Goal: Task Accomplishment & Management: Manage account settings

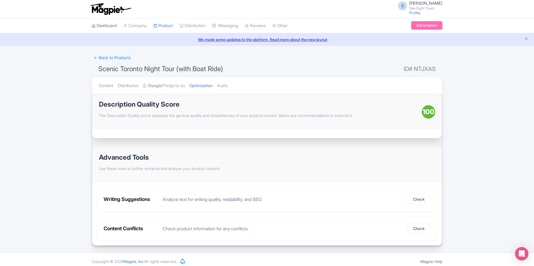
click at [103, 26] on link "Dashboard" at bounding box center [104, 25] width 25 height 15
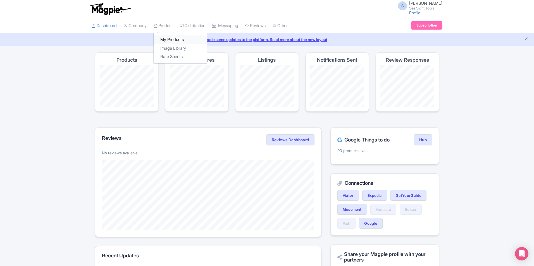
click at [167, 36] on link "My Products" at bounding box center [180, 39] width 53 height 9
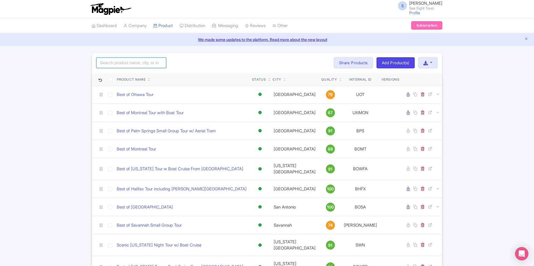
click at [146, 65] on input "search" at bounding box center [131, 63] width 70 height 11
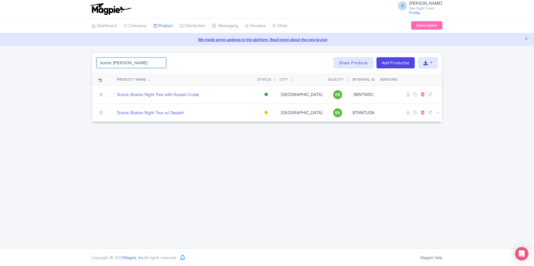
type input "scenic bost"
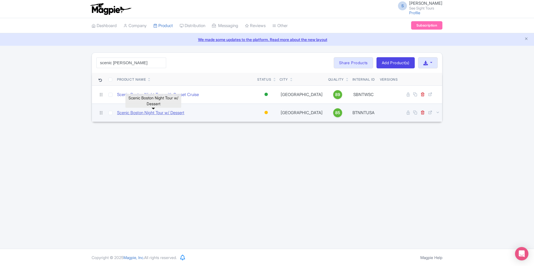
click at [178, 112] on link "Scenic Boston Night Tour w/ Dessert" at bounding box center [150, 113] width 67 height 6
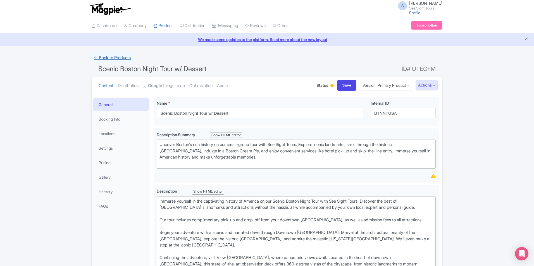
click at [102, 60] on link "← Back to Products" at bounding box center [112, 58] width 41 height 11
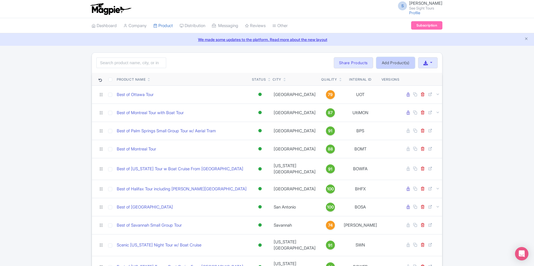
click at [392, 63] on link "Add Product(s)" at bounding box center [396, 62] width 38 height 11
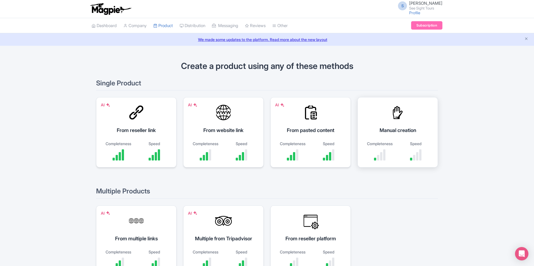
click at [380, 137] on div "Manual creation Completeness Speed" at bounding box center [398, 132] width 80 height 70
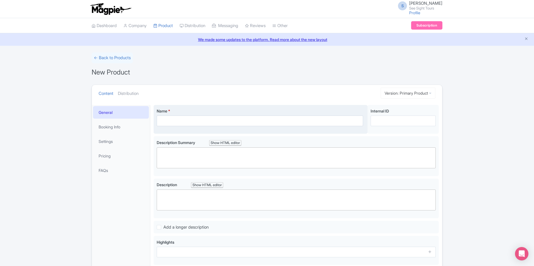
scroll to position [78, 0]
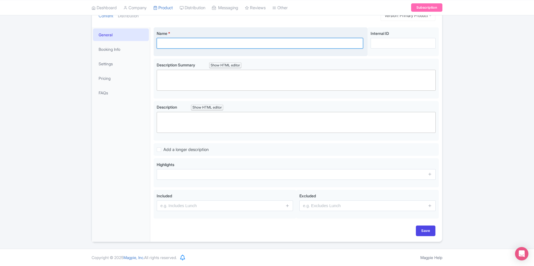
click at [184, 42] on input "Name *" at bounding box center [260, 43] width 207 height 11
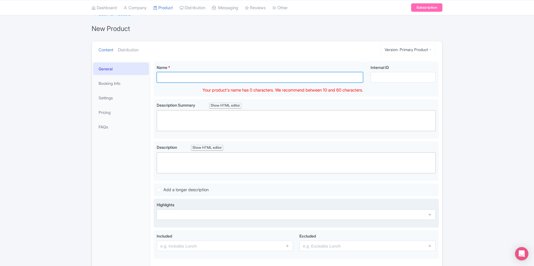
scroll to position [0, 0]
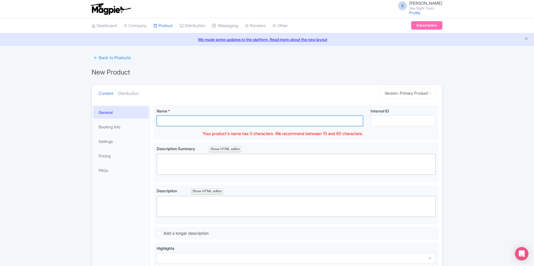
paste input "Scenic Boston Night Tour"
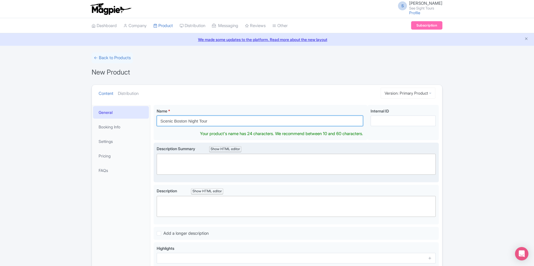
type input "Scenic Boston Night Tour"
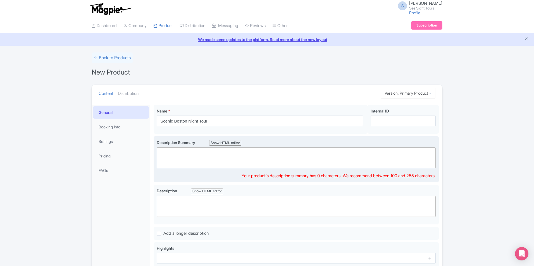
click at [166, 162] on trix-editor at bounding box center [296, 158] width 279 height 21
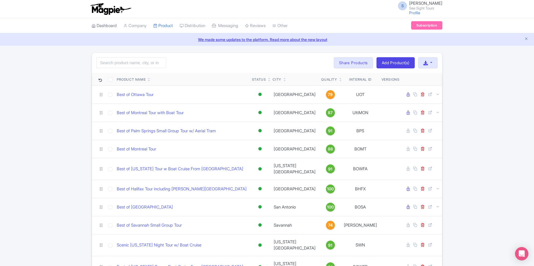
click at [110, 23] on link "Dashboard" at bounding box center [104, 25] width 25 height 15
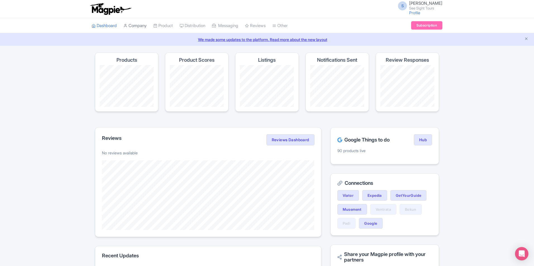
click at [142, 26] on link "Company" at bounding box center [135, 25] width 23 height 15
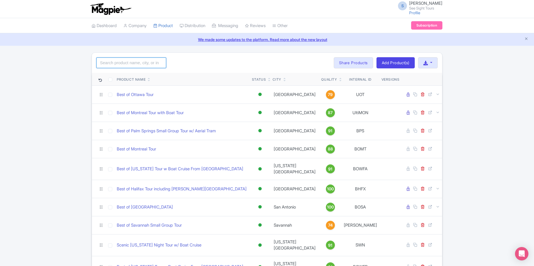
click at [140, 63] on input "search" at bounding box center [131, 63] width 70 height 11
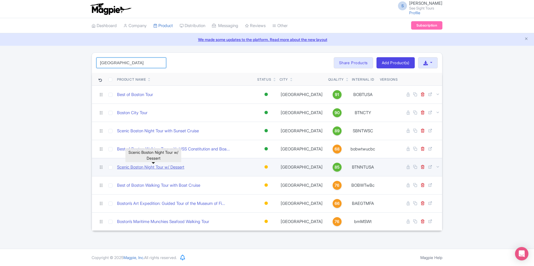
type input "boston"
click at [162, 169] on link "Scenic Boston Night Tour w/ Dessert" at bounding box center [150, 167] width 67 height 6
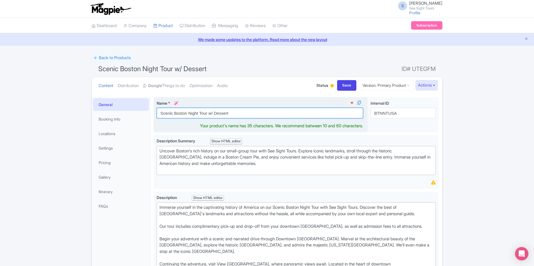
drag, startPoint x: 242, startPoint y: 113, endPoint x: 208, endPoint y: 116, distance: 34.0
click at [208, 116] on input "Scenic Boston Night Tour w/ Dessert" at bounding box center [260, 113] width 207 height 11
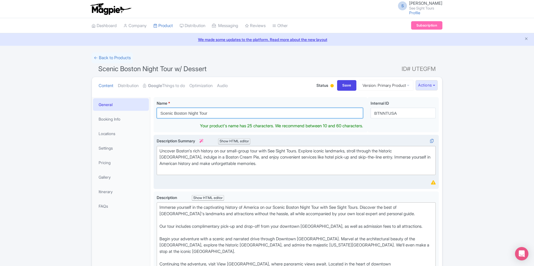
type input "Scenic Boston Night Tour"
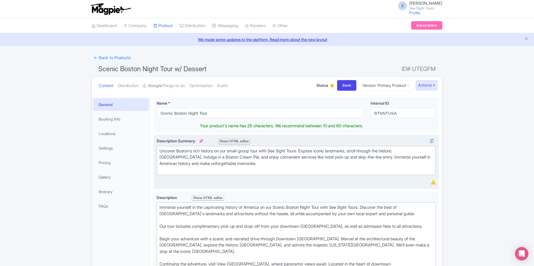
click at [238, 167] on div "Uncover Boston's rich history on our small-group tour with See Sight Tours. Exp…" at bounding box center [297, 160] width 274 height 25
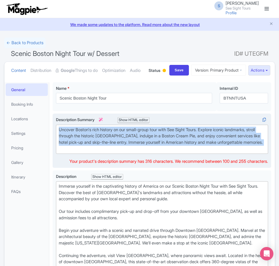
drag, startPoint x: 96, startPoint y: 175, endPoint x: 58, endPoint y: 149, distance: 46.6
click at [58, 149] on trix-editor "Uncover Boston's rich history on our small-group tour with See Sight Tours. Exp…" at bounding box center [162, 139] width 212 height 29
paste trix-editor "Join See Sight Tours for a small-group Boston tour (max 7). Walk North End’s co…"
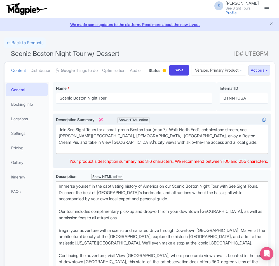
click at [201, 152] on div "Join See Sight Tours for a small-group Boston tour (max 7). Walk North End’s co…" at bounding box center [162, 139] width 207 height 25
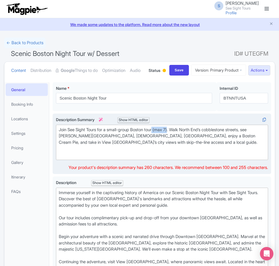
drag, startPoint x: 174, startPoint y: 151, endPoint x: 158, endPoint y: 151, distance: 15.7
click at [158, 151] on div "Join See Sight Tours for a small-group Boston tour (max 7). Walk North End’s co…" at bounding box center [162, 143] width 207 height 32
type trix-editor "<div>Join See Sight Tours for a small-group Boston tour. Walk North End’s cobbl…"
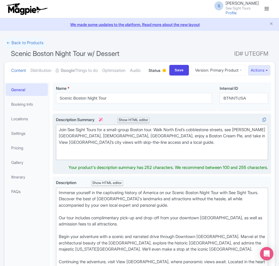
click at [181, 158] on div "Join See Sight Tours for a small-group Boston tour. Walk North End’s cobbleston…" at bounding box center [162, 143] width 207 height 32
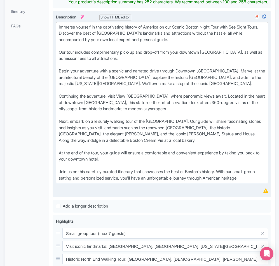
scroll to position [168, 0]
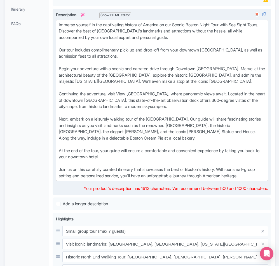
drag, startPoint x: 265, startPoint y: 197, endPoint x: 57, endPoint y: 42, distance: 260.2
click at [57, 42] on trix-editor "Immerse yourself in the captivating history of America on our Scenic Boston Nig…" at bounding box center [162, 100] width 212 height 161
copy div "Immerse yourself in the captivating history of America on our Scenic Boston Nig…"
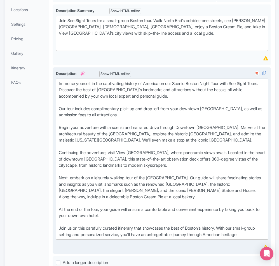
scroll to position [112, 0]
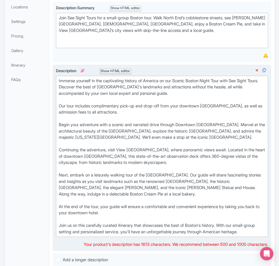
click at [73, 107] on div "Immerse yourself in the captivating history of America on our Scenic Boston Nig…" at bounding box center [162, 156] width 207 height 157
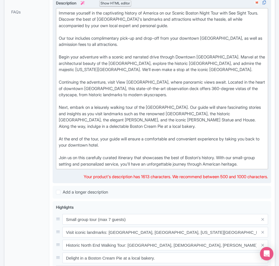
scroll to position [168, 0]
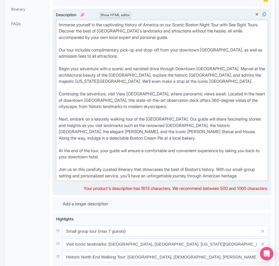
drag, startPoint x: 264, startPoint y: 197, endPoint x: 57, endPoint y: 44, distance: 257.2
click at [57, 44] on trix-editor "Immerse yourself in the captivating history of America on our Scenic Boston Nig…" at bounding box center [162, 100] width 212 height 161
paste trix-editor "<div>Dive into Boston’s history with See Sight Tours’ Scenic Night Tour. Your s…"
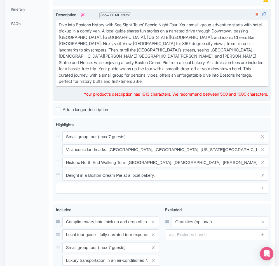
click at [192, 85] on div "Dive into Boston’s history with See Sight Tours’ Scenic Night Tour. Your small-…" at bounding box center [162, 53] width 207 height 63
click at [242, 85] on div "Dive into Boston’s history with See Sight Tours’ Scenic Night Tour. Your small-…" at bounding box center [162, 53] width 207 height 63
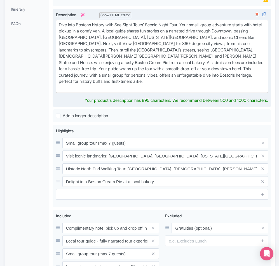
click at [189, 46] on div "Dive into Boston’s history with See Sight Tours’ Scenic Night Tour. Your small-…" at bounding box center [162, 56] width 207 height 69
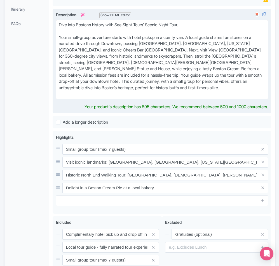
click at [147, 71] on div "Dive into Boston’s history with See Sight Tours’ Scenic Night Tour. Your small-…" at bounding box center [162, 59] width 207 height 75
click at [174, 59] on div "Dive into Boston’s history with See Sight Tours’ Scenic Night Tour. Your small-…" at bounding box center [162, 59] width 207 height 75
click at [178, 71] on div "Dive into Boston’s history with See Sight Tours’ Scenic Night Tour. Your small-…" at bounding box center [162, 59] width 207 height 75
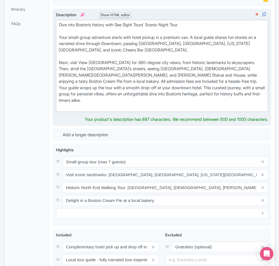
click at [231, 97] on div "Dive into Boston’s history with See Sight Tours’ Scenic Night Tour. Your small-…" at bounding box center [162, 66] width 207 height 88
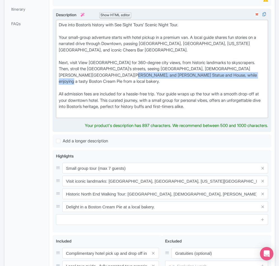
drag, startPoint x: 238, startPoint y: 97, endPoint x: 108, endPoint y: 96, distance: 130.0
click at [108, 96] on div "Dive into Boston’s history with See Sight Tours’ Scenic Night Tour. Your small-…" at bounding box center [162, 69] width 207 height 94
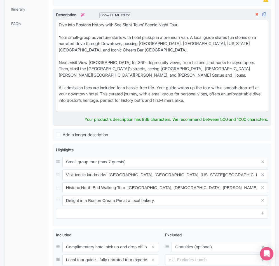
paste trix-editor "Along the way, indulge in a delectable Boston Cream Pie at a local bakery.<br>"
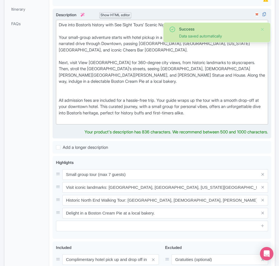
click at [162, 101] on div "Dive into Boston’s history with See Sight Tours’ Scenic Night Tour. Your small-…" at bounding box center [162, 72] width 207 height 101
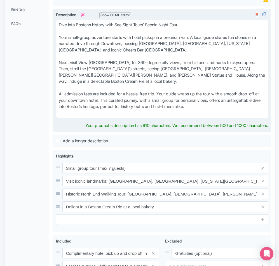
click at [114, 114] on div "Dive into Boston’s history with See Sight Tours’ Scenic Night Tour. Your small-…" at bounding box center [162, 69] width 207 height 94
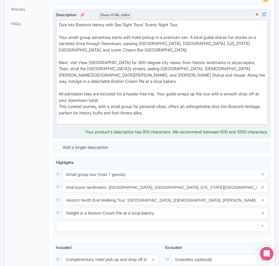
type trix-editor "<div>Dive into Boston’s history with See Sight Tours’ Scenic Night Tour.&nbsp;<…"
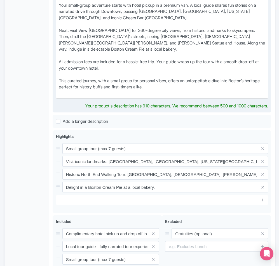
scroll to position [224, 0]
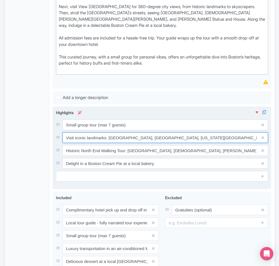
drag, startPoint x: 247, startPoint y: 153, endPoint x: 106, endPoint y: 157, distance: 141.2
click at [106, 130] on input "Visit iconic landmarks: Old State House, Granary Burying Ground, Massachusetts …" at bounding box center [165, 124] width 206 height 11
type input "Visit iconic landmarks in Boston"
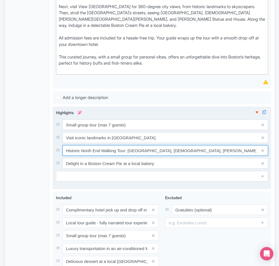
drag, startPoint x: 125, startPoint y: 167, endPoint x: 251, endPoint y: 169, distance: 126.1
click at [251, 130] on input "Historic North End Walking Tour: Skinny House, Old North Church, Paul Revere St…" at bounding box center [165, 124] width 206 height 11
type input "Historic North End Walking Tour"
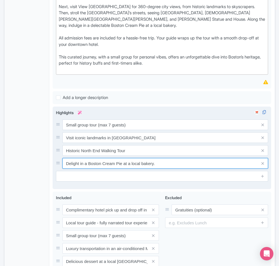
drag, startPoint x: 159, startPoint y: 179, endPoint x: 66, endPoint y: 175, distance: 93.1
click at [66, 130] on input "Delight in a Boston Cream Pie at a local bakery." at bounding box center [165, 124] width 206 height 11
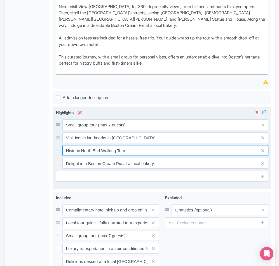
click at [139, 130] on input "Historic North End Walking Tour" at bounding box center [165, 124] width 206 height 11
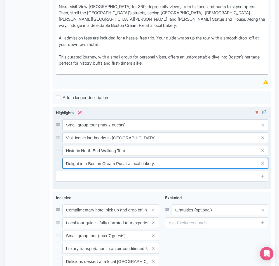
click at [162, 130] on input "Delight in a Boston Cream Pie at a local bakery." at bounding box center [165, 124] width 206 height 11
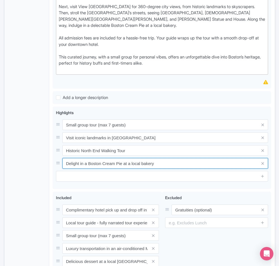
type input "Delight in a Boston Cream Pie at a local bakery"
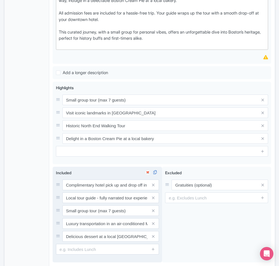
scroll to position [252, 0]
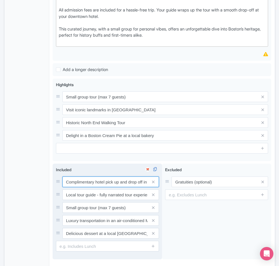
click at [95, 187] on input "Complimentary hotel pick up and drop off in downtown Boston" at bounding box center [110, 181] width 96 height 11
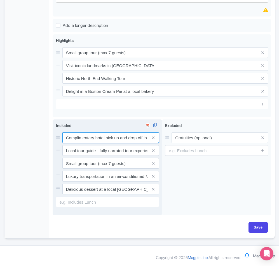
scroll to position [307, 0]
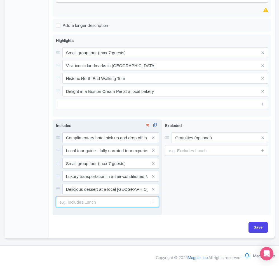
click at [123, 205] on input "text" at bounding box center [107, 201] width 103 height 11
click at [94, 207] on input "text" at bounding box center [107, 201] width 103 height 11
paste input "Skip the ticket lines at select attractions"
type input "Skip the ticket lines at select attractions"
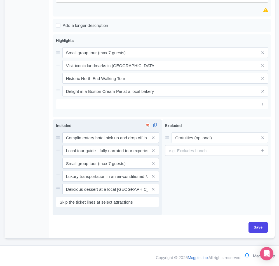
click at [155, 204] on icon at bounding box center [153, 202] width 4 height 4
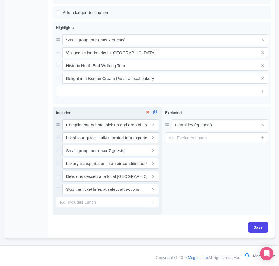
scroll to position [323, 0]
click at [75, 205] on input "text" at bounding box center [107, 201] width 103 height 11
paste input "Pass multiple points of interests including Old North Church, Paul Revere Statu…"
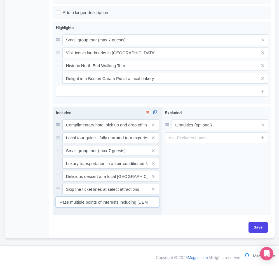
scroll to position [0, 167]
type input "Pass multiple points of interests including Old North Church, Paul Revere Statu…"
type input "Saving..."
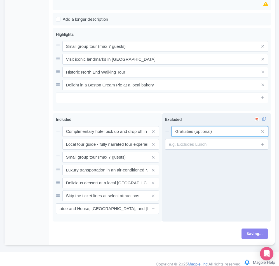
click at [207, 126] on input "Gratuities (optional)" at bounding box center [219, 131] width 96 height 11
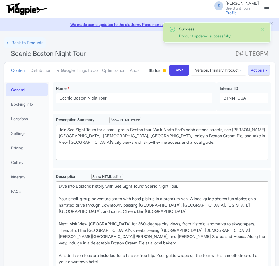
scroll to position [332, 0]
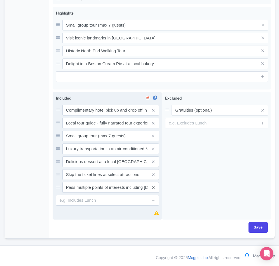
click at [153, 188] on icon at bounding box center [153, 187] width 3 height 4
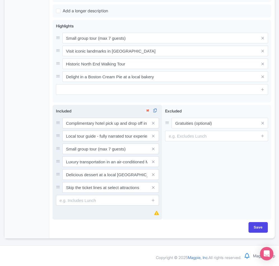
scroll to position [313, 0]
click at [153, 188] on icon at bounding box center [153, 187] width 3 height 4
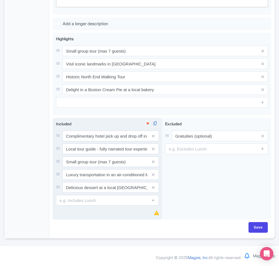
scroll to position [300, 0]
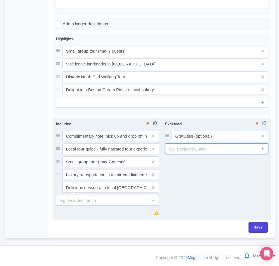
click at [201, 144] on input "text" at bounding box center [216, 148] width 103 height 11
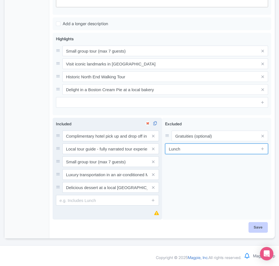
type input "Lunch"
click at [258, 228] on input "Save" at bounding box center [258, 227] width 20 height 11
type input "Saving..."
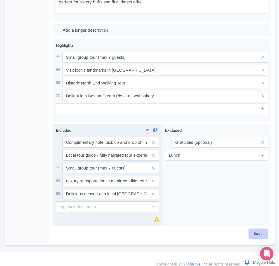
type input "Saving..."
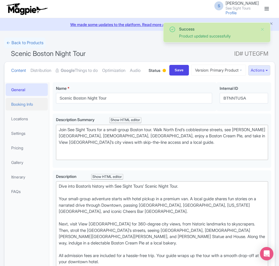
click at [20, 110] on link "Booking Info" at bounding box center [27, 104] width 42 height 13
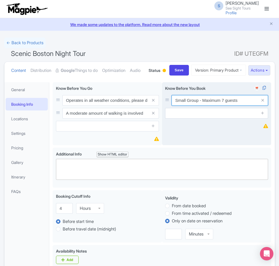
click at [226, 106] on input "Small Group - Maximum 7 guests" at bounding box center [219, 100] width 96 height 11
paste input "Your exact pick-up time will be shared 1–3 days before your tour. If you’re una…"
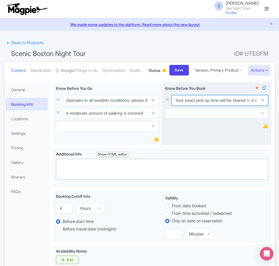
scroll to position [0, 240]
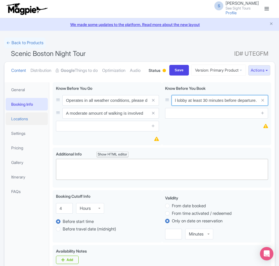
type input "Your exact pick-up time will be shared 1–3 days before your tour. If you’re una…"
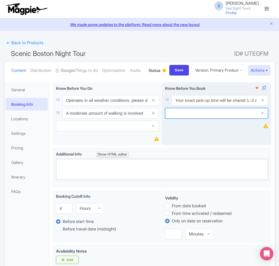
click at [211, 118] on input "text" at bounding box center [216, 113] width 103 height 11
paste input "A pick-up location must be provided for every guest."
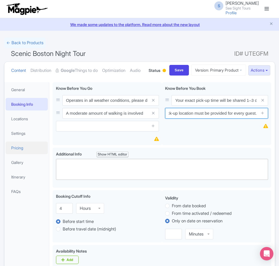
type input "A pick-up location must be provided for every guest."
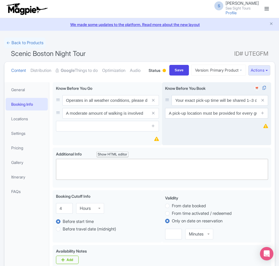
drag, startPoint x: 262, startPoint y: 136, endPoint x: 217, endPoint y: 143, distance: 45.8
click at [262, 115] on icon at bounding box center [262, 113] width 4 height 4
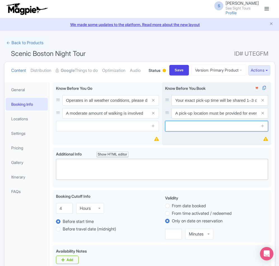
click at [184, 131] on input "text" at bounding box center [216, 126] width 103 height 11
paste input "The full name of the lead traveler is required to complete your booking."
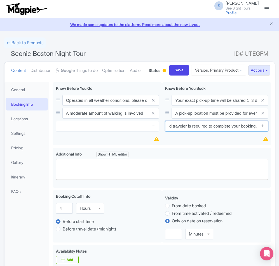
type input "The full name of the lead traveler is required to complete your booking."
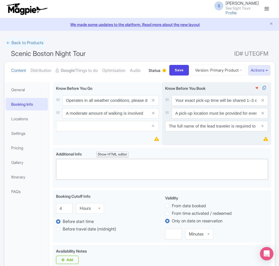
drag, startPoint x: 263, startPoint y: 147, endPoint x: 249, endPoint y: 155, distance: 15.5
click at [263, 128] on icon at bounding box center [262, 126] width 4 height 4
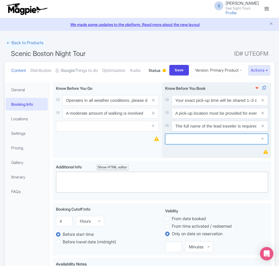
click at [174, 144] on input "text" at bounding box center [216, 139] width 103 height 11
paste input "Admission for both the narrated city drive and the sunset cruise is included in…"
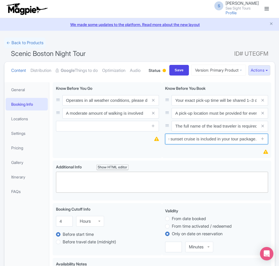
type input "Admission for both the narrated city drive and the sunset cruise is included in…"
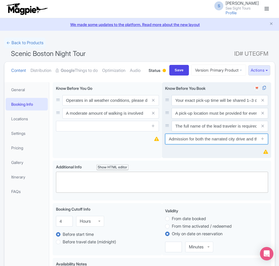
click at [180, 144] on input "Admission for both the narrated city drive and the sunset cruise is included in…" at bounding box center [216, 139] width 103 height 11
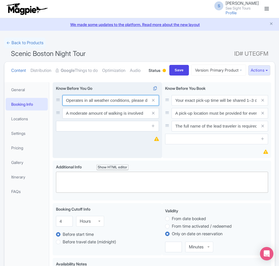
click at [76, 106] on input "Operates in all weather conditions, please dress appropriately" at bounding box center [110, 100] width 96 height 11
click at [80, 114] on div "Know Before You Go i Operates in all weather conditions, please dress appropria…" at bounding box center [107, 108] width 103 height 46
click at [80, 106] on input "Operates in all weather conditions, please dress appropriately" at bounding box center [110, 100] width 96 height 11
click at [78, 106] on input "Operates in all weather conditions, please dress appropriately" at bounding box center [110, 100] width 96 height 11
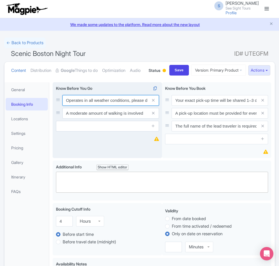
click at [78, 106] on input "Operates in all weather conditions, please dress appropriately" at bounding box center [110, 100] width 96 height 11
paste input "This tour runs in all weather conditions—rain or shine."
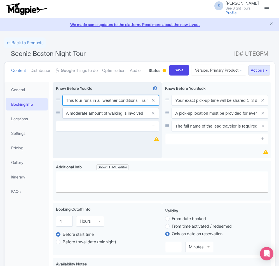
scroll to position [0, 18]
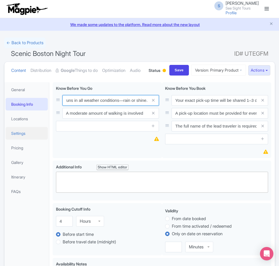
type input "This tour runs in all weather conditions—rain or shine."
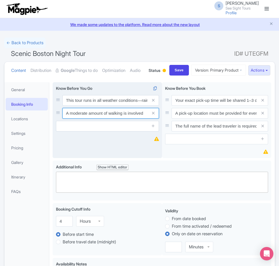
click at [93, 106] on input "A moderate amount of walking is involved" at bounding box center [110, 100] width 96 height 11
paste input "This tour runs in all weather conditions—rain or shine."
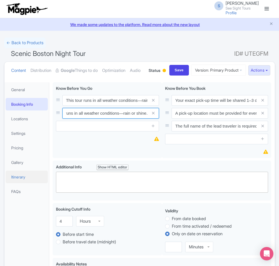
type input "This tour runs in all weather conditions—rain or shine."
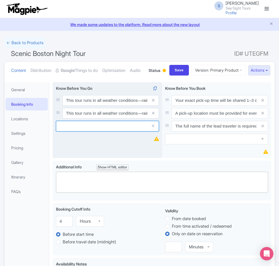
click at [79, 131] on input "text" at bounding box center [107, 126] width 103 height 11
paste input "Pick-up details will be confirmed a few days before your scheduled tour date."
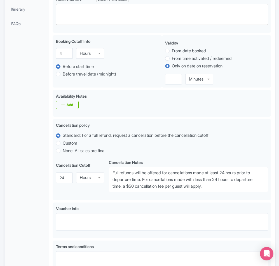
scroll to position [288, 0]
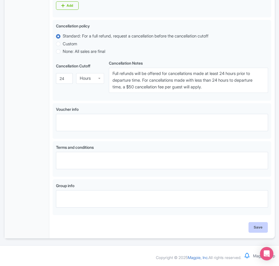
type input "Pick-up details will be confirmed a few days before your scheduled tour date."
click at [260, 226] on input "Save" at bounding box center [258, 227] width 20 height 11
type input "Saving..."
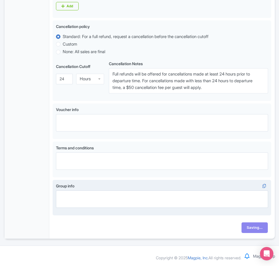
scroll to position [0, 0]
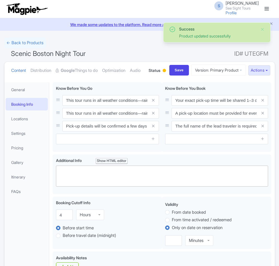
scroll to position [103, 0]
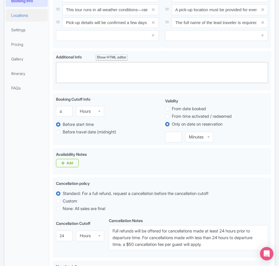
click at [30, 22] on link "Locations" at bounding box center [27, 15] width 42 height 13
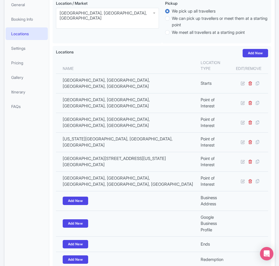
scroll to position [75, 0]
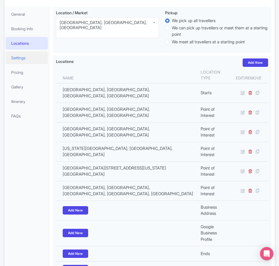
click at [24, 64] on link "Settings" at bounding box center [27, 57] width 42 height 13
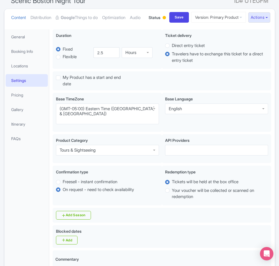
scroll to position [20, 0]
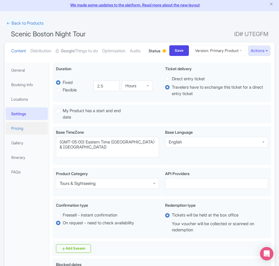
click at [18, 134] on link "Pricing" at bounding box center [27, 128] width 42 height 13
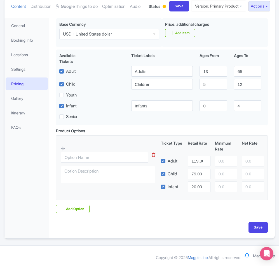
scroll to position [85, 0]
click at [196, 186] on input "20.00" at bounding box center [199, 186] width 22 height 11
type input "16.00"
click at [253, 227] on input "Save" at bounding box center [258, 227] width 20 height 11
type input "Saving..."
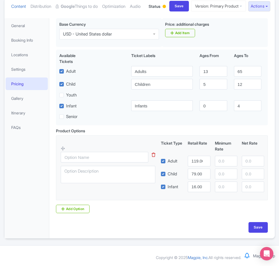
type input "Saving..."
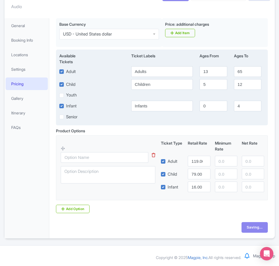
scroll to position [29, 0]
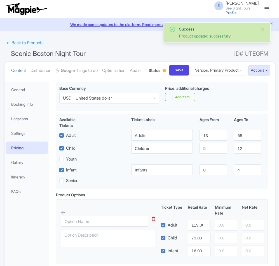
scroll to position [85, 0]
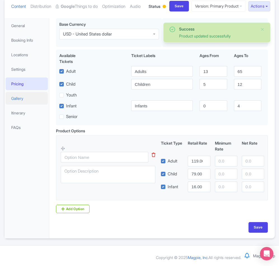
click at [25, 99] on link "Gallery" at bounding box center [27, 98] width 42 height 13
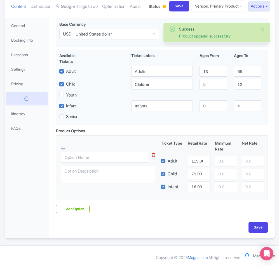
scroll to position [0, 0]
